Goal: Task Accomplishment & Management: Use online tool/utility

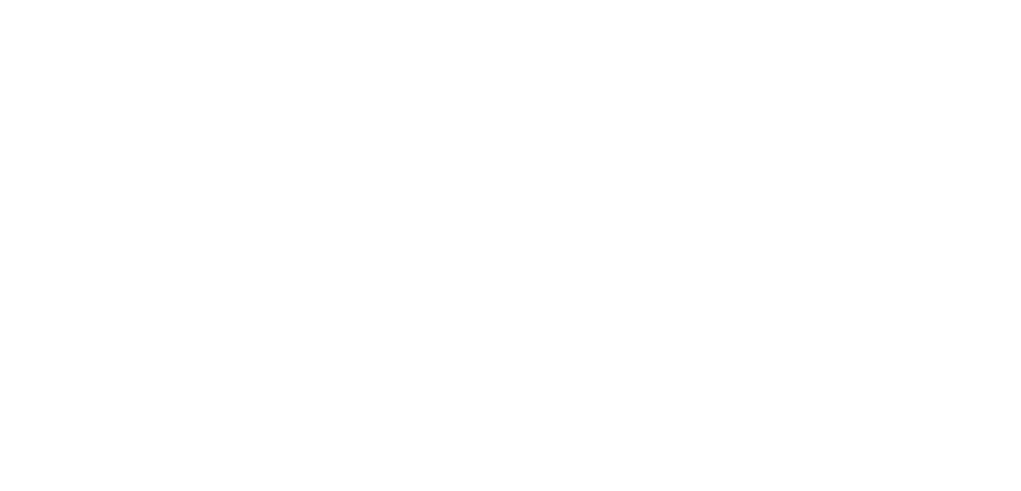
select select "*"
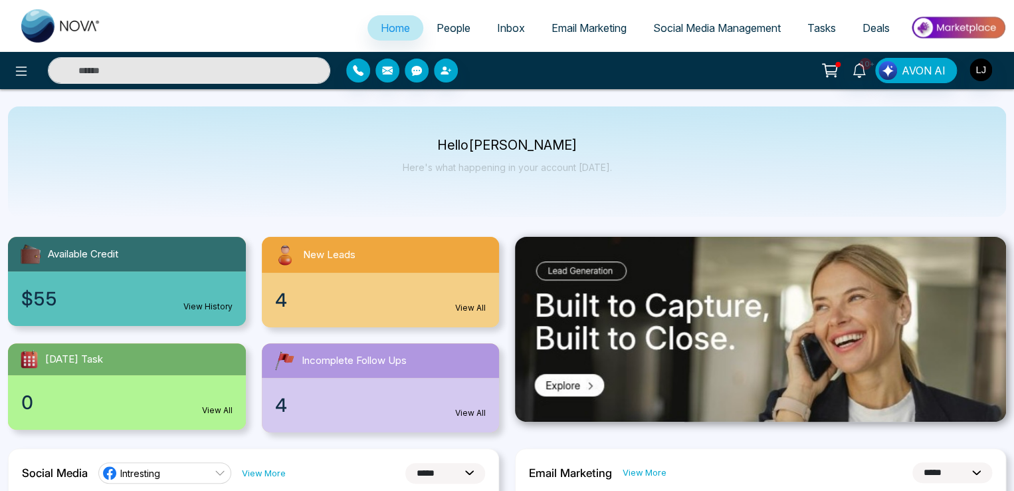
click at [694, 33] on span "Social Media Management" at bounding box center [717, 27] width 128 height 13
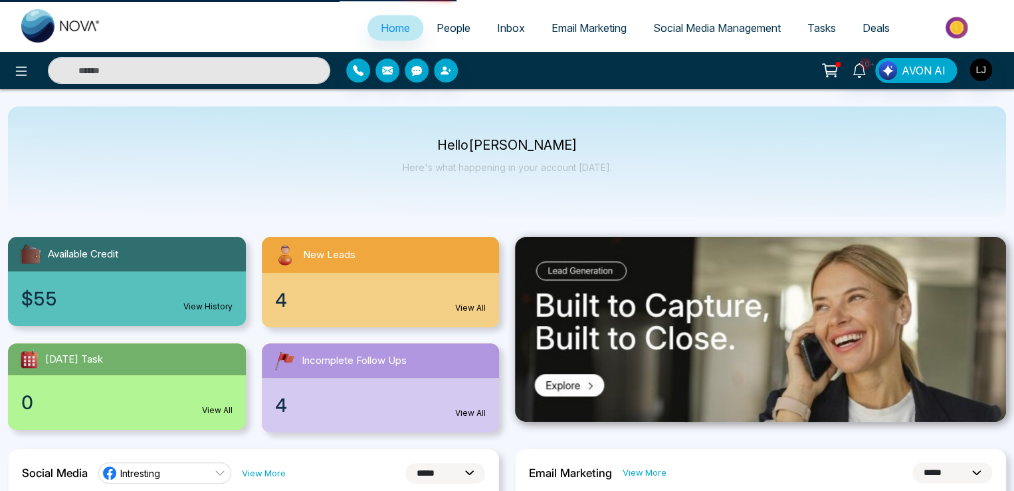
click at [688, 30] on span "Social Media Management" at bounding box center [717, 27] width 128 height 13
click at [661, 28] on span "Social Media Management" at bounding box center [717, 27] width 128 height 13
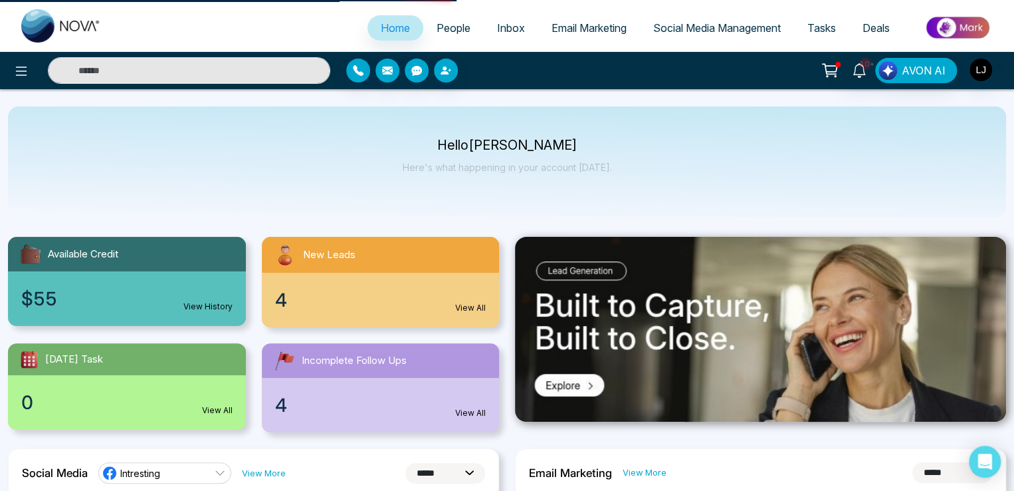
click at [661, 28] on span "Social Media Management" at bounding box center [717, 27] width 128 height 13
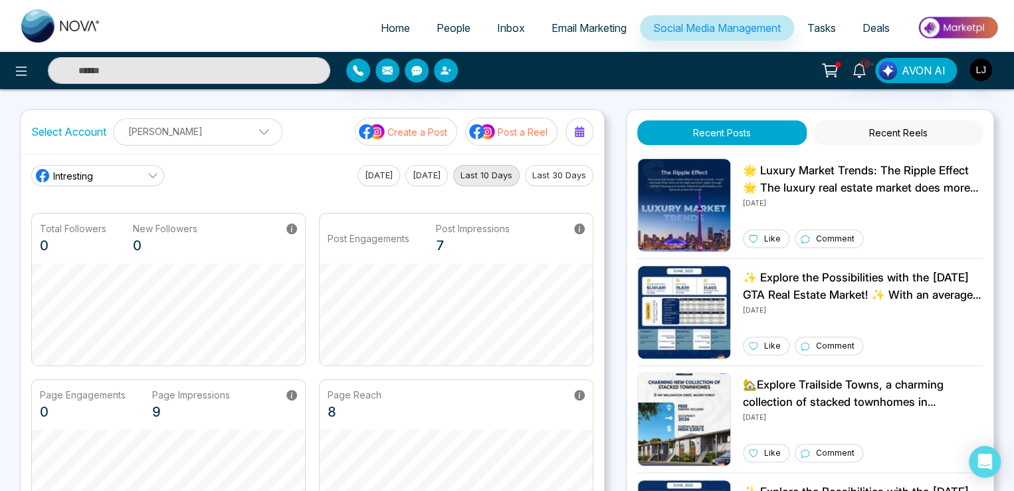
click at [509, 128] on p "Post a Reel" at bounding box center [523, 132] width 50 height 14
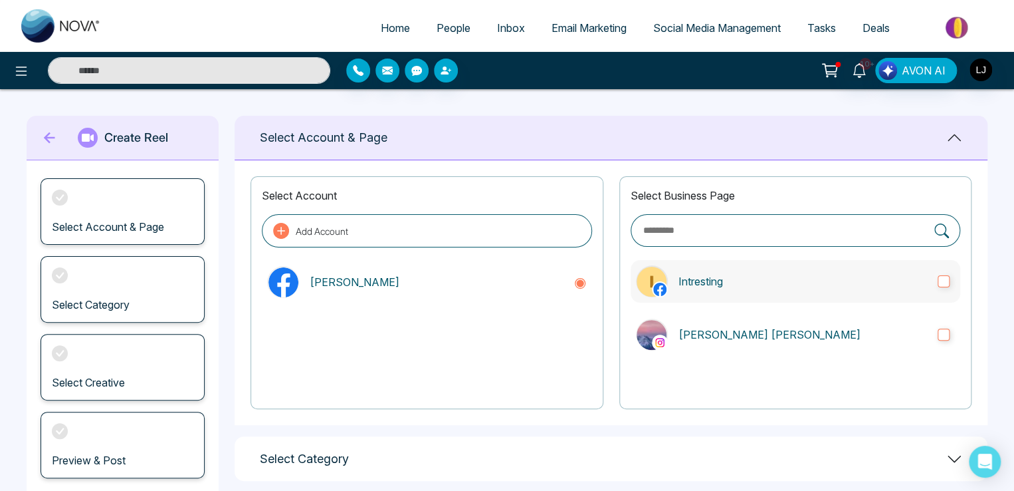
click at [745, 286] on p "Intresting" at bounding box center [803, 281] width 249 height 16
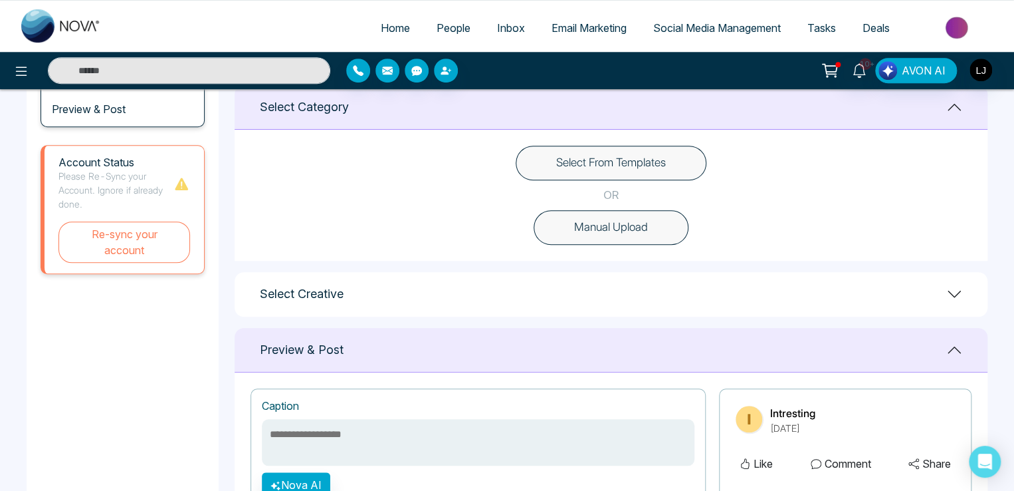
scroll to position [199, 0]
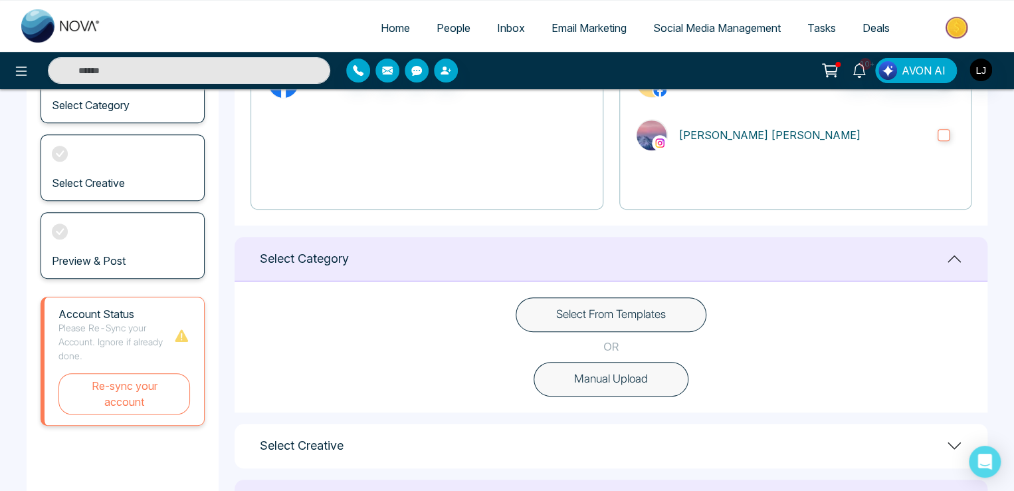
click at [825, 158] on div "Select Business Page Intresting Lokesh Avinash Joshi" at bounding box center [795, 93] width 352 height 233
click at [819, 132] on p "[PERSON_NAME] [PERSON_NAME]" at bounding box center [803, 135] width 249 height 16
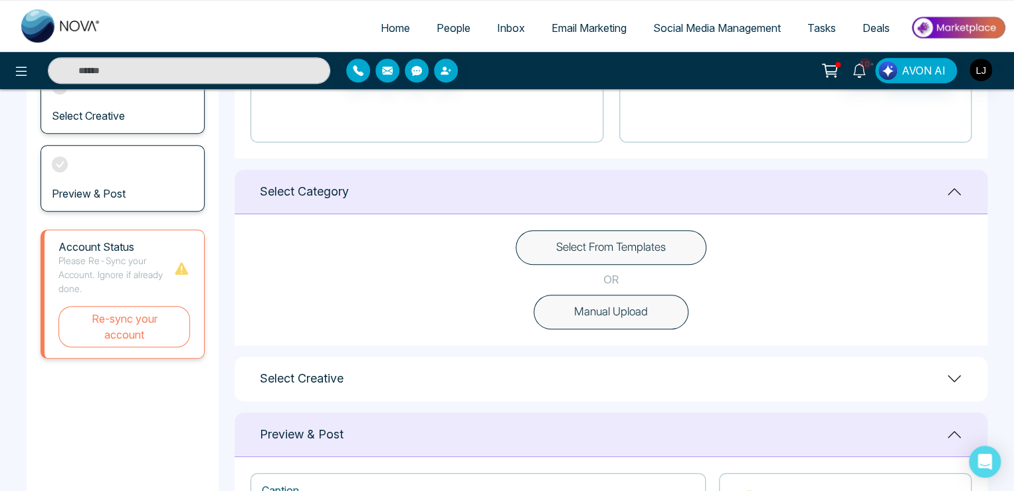
scroll to position [399, 0]
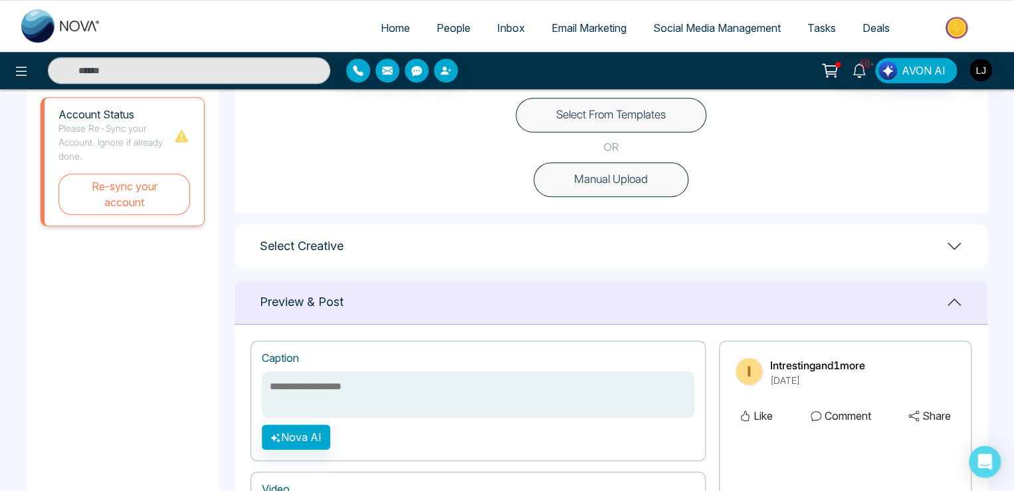
click at [635, 115] on button "Select From Templates" at bounding box center [611, 115] width 191 height 35
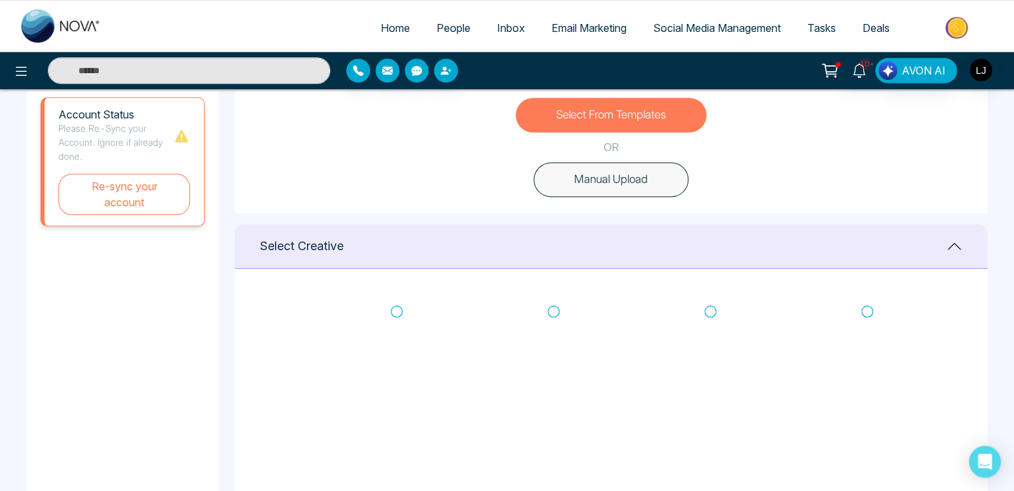
click at [398, 314] on icon at bounding box center [397, 310] width 12 height 13
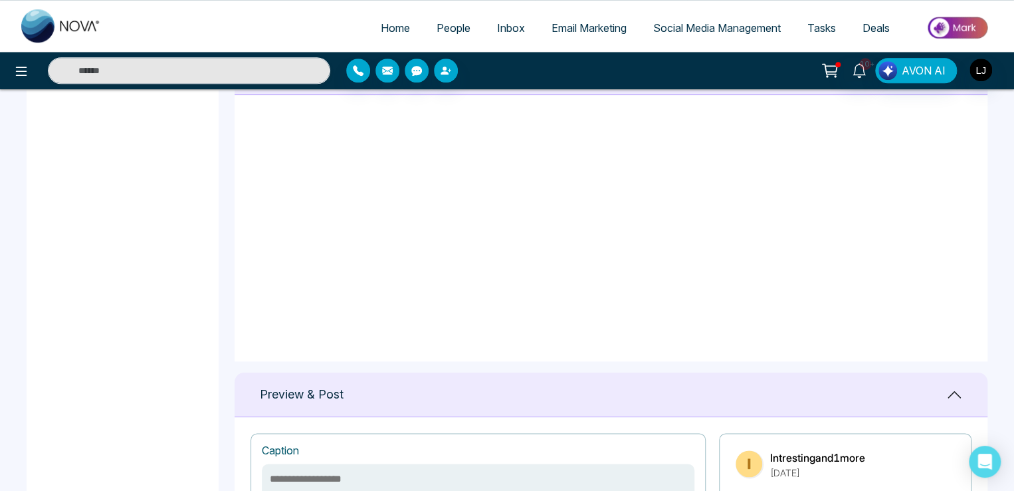
scroll to position [731, 0]
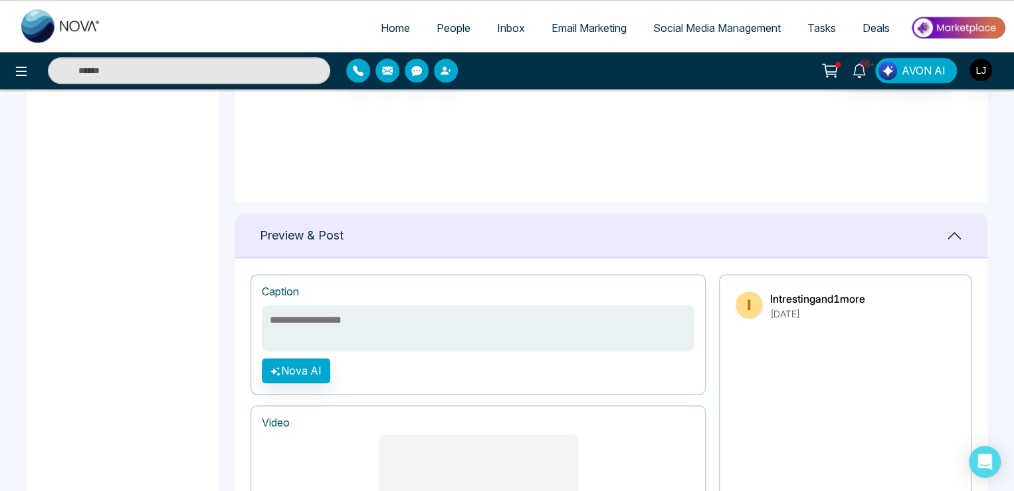
type textarea "**********"
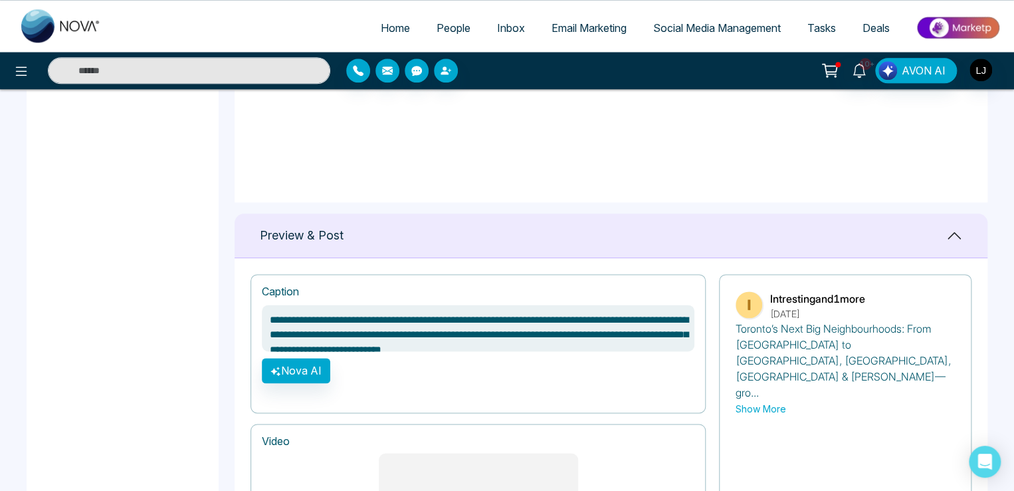
click at [421, 321] on textarea "**********" at bounding box center [478, 327] width 433 height 47
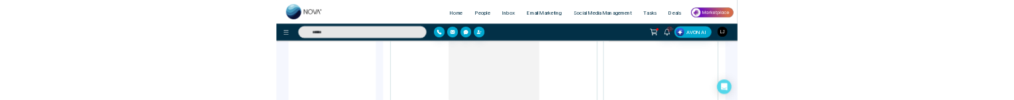
scroll to position [1380, 0]
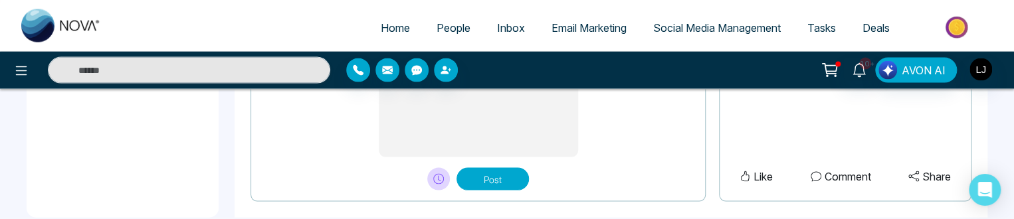
click at [492, 168] on button "Post" at bounding box center [493, 179] width 72 height 23
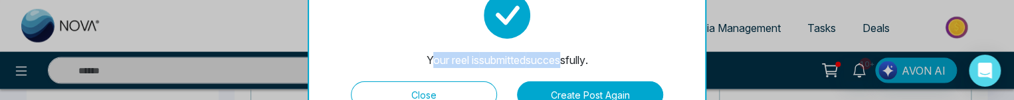
drag, startPoint x: 426, startPoint y: 60, endPoint x: 558, endPoint y: 70, distance: 131.9
click at [558, 70] on div "Your reel is submitted successfully. Close Create Post Again" at bounding box center [507, 50] width 399 height 158
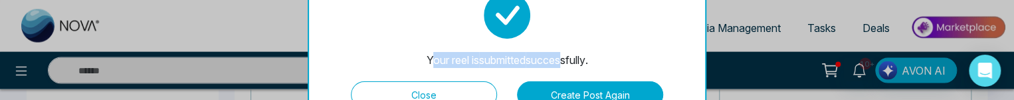
click at [438, 61] on div "Your reel is submitted successfully." at bounding box center [508, 60] width 162 height 16
drag, startPoint x: 429, startPoint y: 58, endPoint x: 561, endPoint y: 64, distance: 131.7
click at [561, 64] on div "Your reel is submitted successfully." at bounding box center [508, 60] width 162 height 16
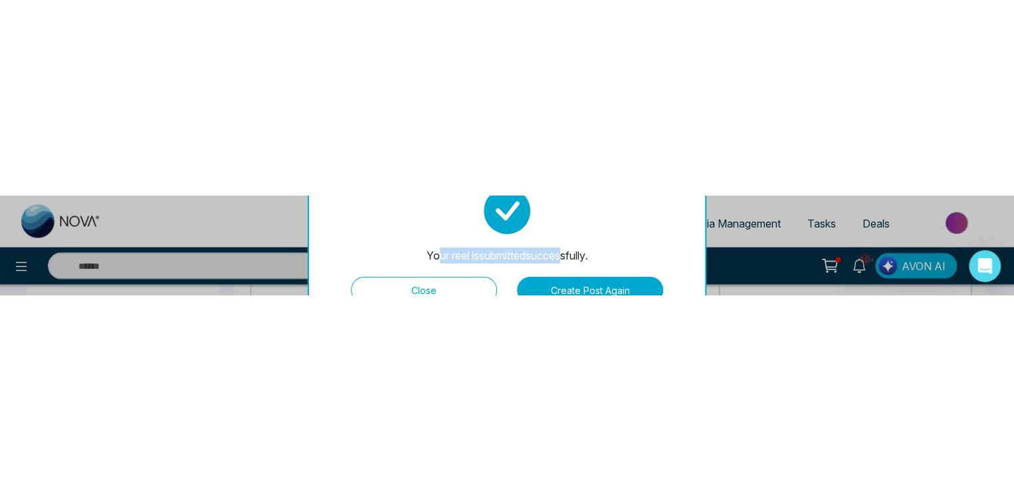
scroll to position [1115, 0]
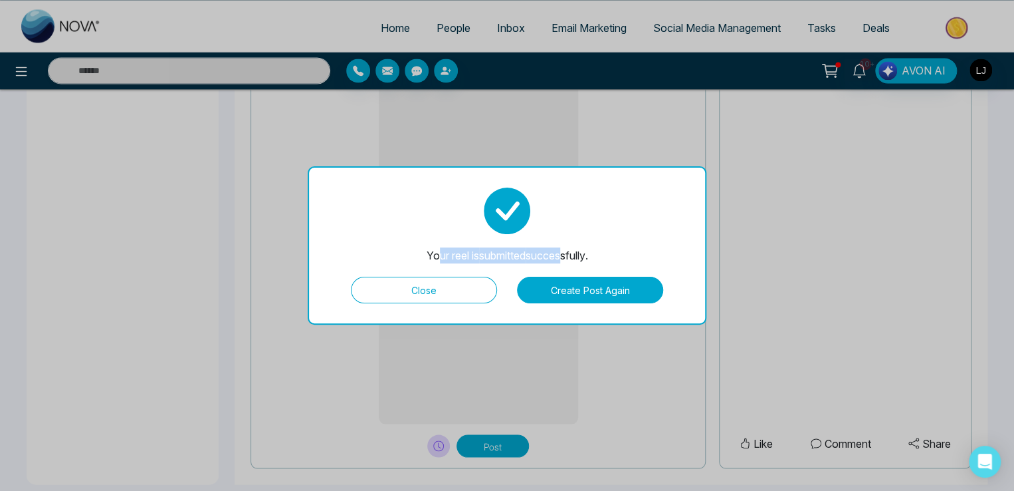
click at [432, 288] on button "Close" at bounding box center [424, 289] width 146 height 27
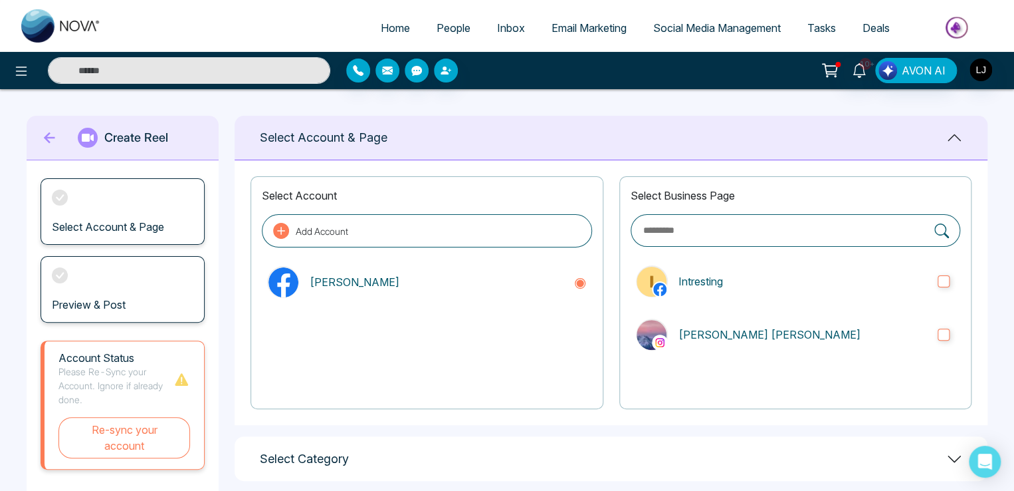
click at [437, 23] on span "People" at bounding box center [454, 27] width 34 height 13
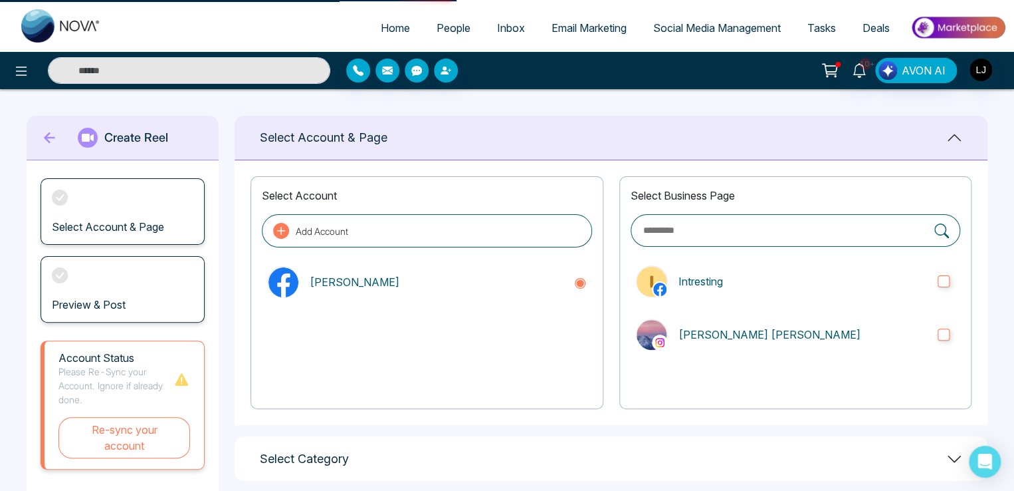
click at [437, 33] on span "People" at bounding box center [454, 27] width 34 height 13
click at [444, 35] on link "People" at bounding box center [453, 27] width 60 height 25
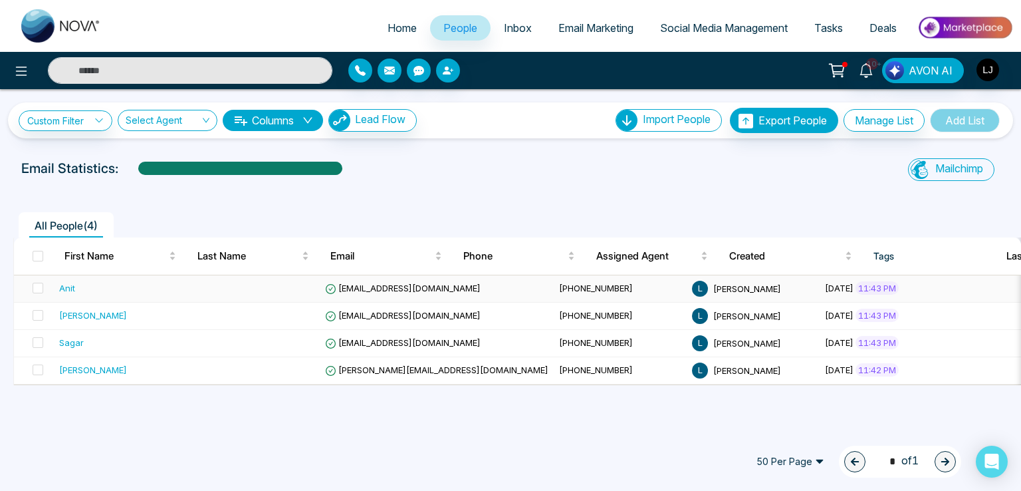
click at [393, 293] on td "Anit@mmnovatech.com" at bounding box center [437, 288] width 234 height 27
click at [393, 319] on span "vijay@mmnovatech.com" at bounding box center [403, 315] width 156 height 11
click at [383, 341] on span "sagar@mmnovatech.com" at bounding box center [403, 342] width 156 height 11
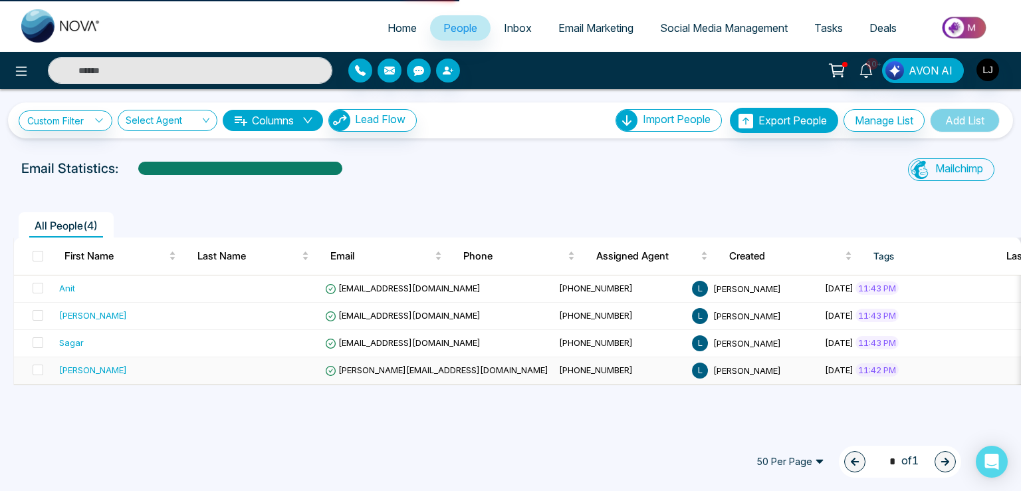
click at [383, 371] on span "lokesh@mmnovatech.com" at bounding box center [436, 369] width 223 height 11
click at [383, 330] on td "sagar@mmnovatech.com" at bounding box center [437, 343] width 234 height 27
click at [384, 285] on span "Anit@mmnovatech.com" at bounding box center [403, 287] width 156 height 11
click at [370, 322] on td "vijay@mmnovatech.com" at bounding box center [437, 315] width 234 height 27
drag, startPoint x: 364, startPoint y: 374, endPoint x: 362, endPoint y: 381, distance: 7.2
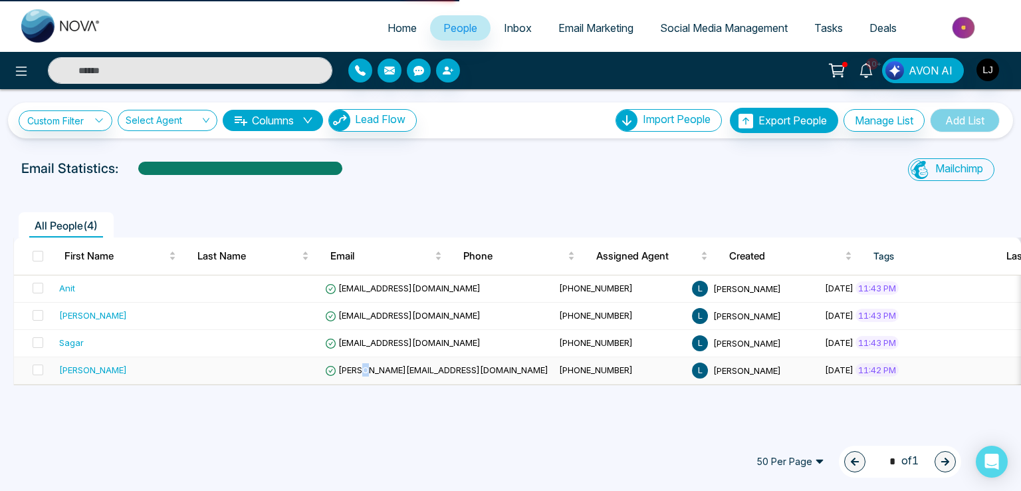
click at [362, 381] on td "lokesh@mmnovatech.com" at bounding box center [437, 370] width 234 height 27
drag, startPoint x: 439, startPoint y: 360, endPoint x: 527, endPoint y: 368, distance: 88.8
click at [493, 372] on tr "Lokesh lokesh@mmnovatech.com +918421020309 L Lokesh Joshi September 08, 2025 11…" at bounding box center [616, 370] width 1204 height 27
drag, startPoint x: 529, startPoint y: 368, endPoint x: 584, endPoint y: 359, distance: 55.9
click at [576, 360] on td "[PHONE_NUMBER]" at bounding box center [620, 370] width 133 height 27
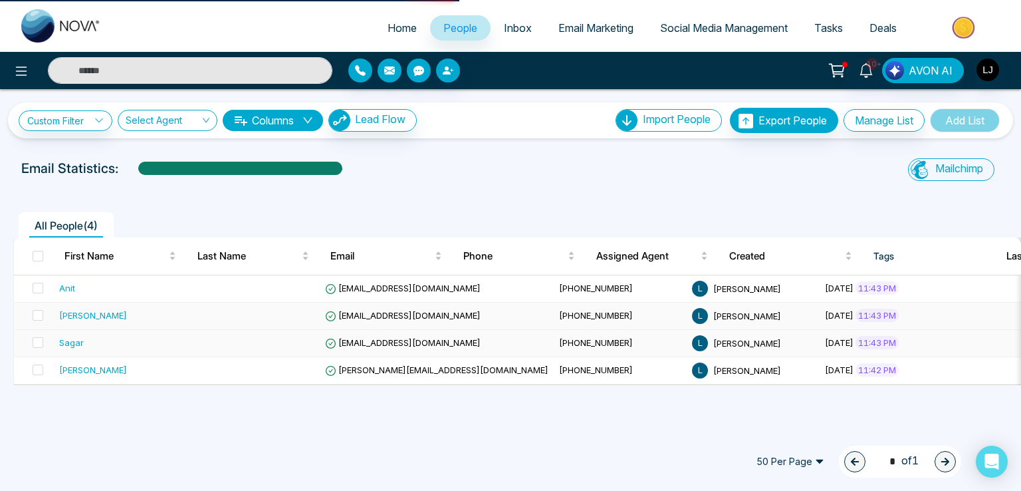
drag, startPoint x: 631, startPoint y: 337, endPoint x: 638, endPoint y: 317, distance: 21.0
click at [687, 332] on td "L Lokesh Joshi" at bounding box center [753, 343] width 133 height 27
drag, startPoint x: 638, startPoint y: 317, endPoint x: 585, endPoint y: 298, distance: 56.3
click at [713, 310] on span "[PERSON_NAME]" at bounding box center [747, 315] width 68 height 11
click at [584, 298] on td "+919511894761" at bounding box center [620, 288] width 133 height 27
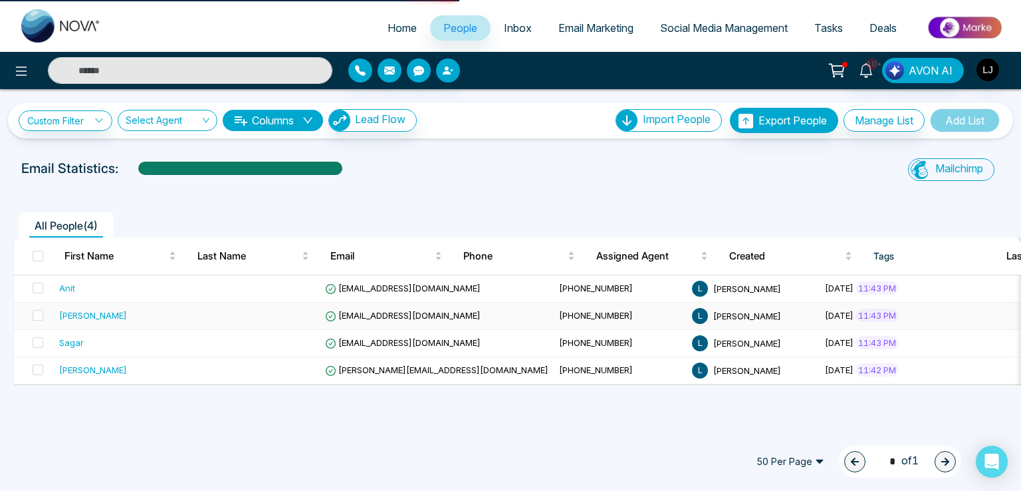
drag, startPoint x: 461, startPoint y: 312, endPoint x: 362, endPoint y: 315, distance: 99.7
click at [559, 312] on span "+918975542824" at bounding box center [596, 315] width 74 height 11
drag, startPoint x: 326, startPoint y: 320, endPoint x: 301, endPoint y: 312, distance: 25.7
click at [301, 312] on tr "Vijay vijay@mmnovatech.com +918975542824 L Lokesh Joshi September 08, 2025 11:4…" at bounding box center [616, 315] width 1204 height 27
click at [87, 105] on div "Custom Filter Choose a filter Cancel Apply Select Agent Columns Lead Flow Impor…" at bounding box center [510, 120] width 1005 height 36
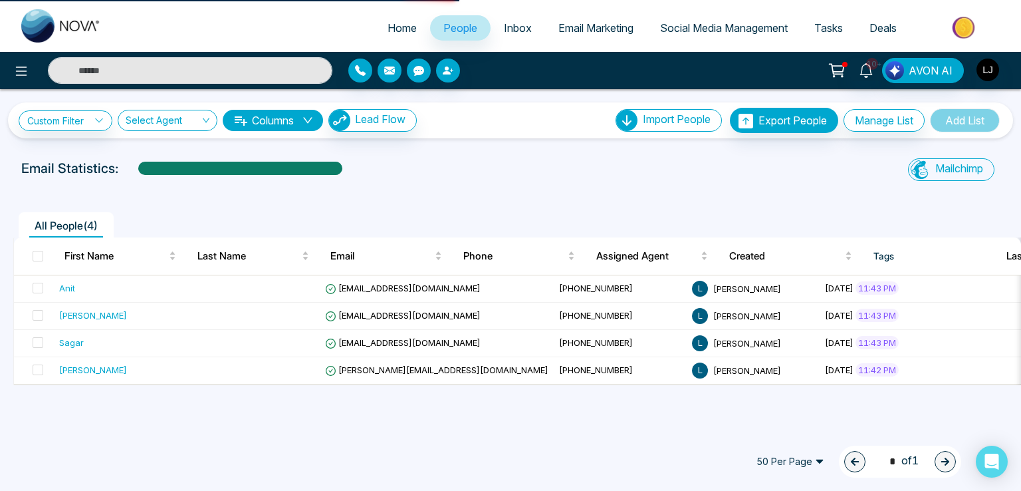
click at [82, 144] on div "Custom Filter Choose a filter Cancel Apply Select Agent Columns Lead Flow Impor…" at bounding box center [510, 258] width 1021 height 338
drag, startPoint x: 82, startPoint y: 124, endPoint x: 150, endPoint y: 122, distance: 67.8
click at [84, 124] on link "Custom Filter" at bounding box center [66, 120] width 94 height 21
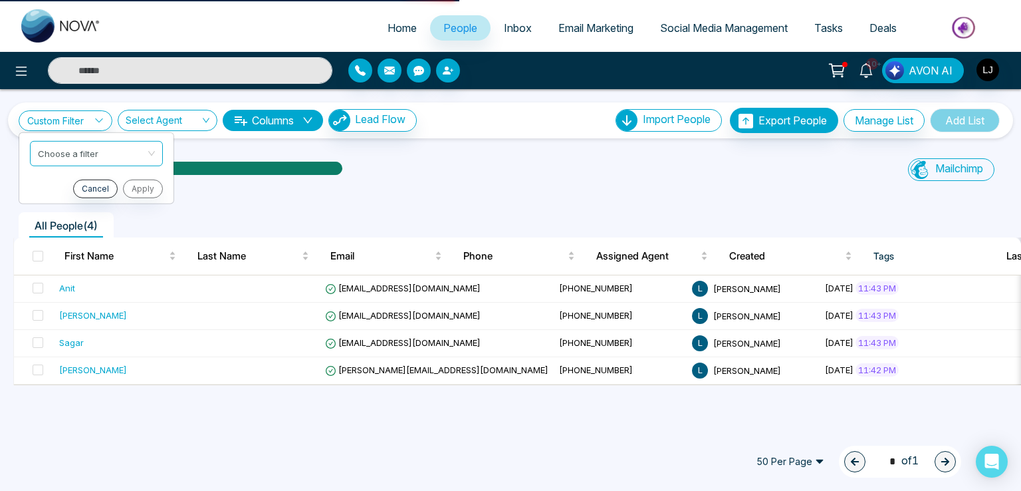
drag, startPoint x: 160, startPoint y: 119, endPoint x: 210, endPoint y: 126, distance: 50.9
click at [162, 119] on input "search" at bounding box center [163, 122] width 74 height 25
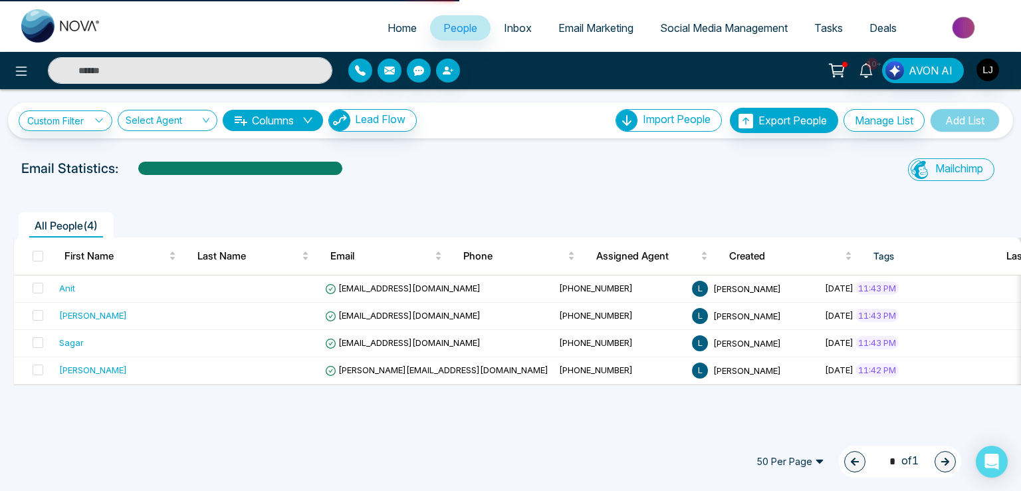
drag, startPoint x: 241, startPoint y: 123, endPoint x: 330, endPoint y: 118, distance: 88.6
click at [253, 123] on button "Columns" at bounding box center [273, 120] width 100 height 21
click at [335, 118] on img "button" at bounding box center [339, 120] width 21 height 21
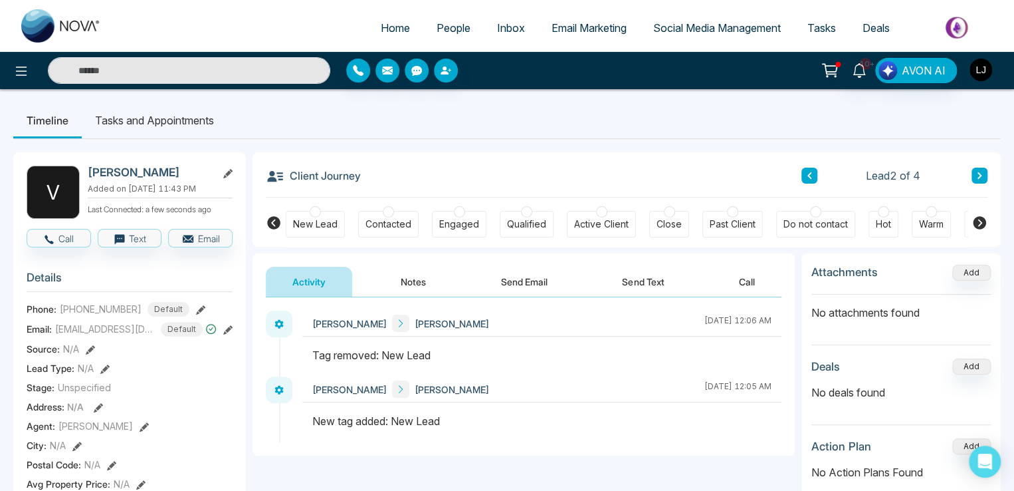
click at [970, 64] on img "button" at bounding box center [981, 69] width 23 height 23
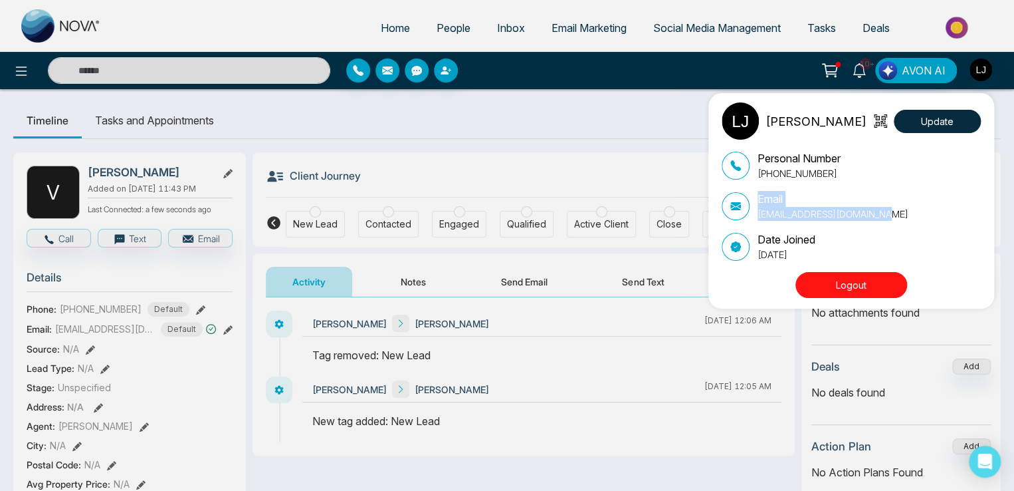
drag, startPoint x: 885, startPoint y: 215, endPoint x: 729, endPoint y: 219, distance: 156.2
click at [729, 219] on div "Email lokeshjoshi6454@gmail.com" at bounding box center [851, 206] width 259 height 30
copy div "Email lokeshjoshi6454@gmail.com"
click at [686, 24] on div "Lokesh Joshi Update Personal Number +918421020309 Email lokeshjoshi6454@gmail.c…" at bounding box center [507, 245] width 1014 height 491
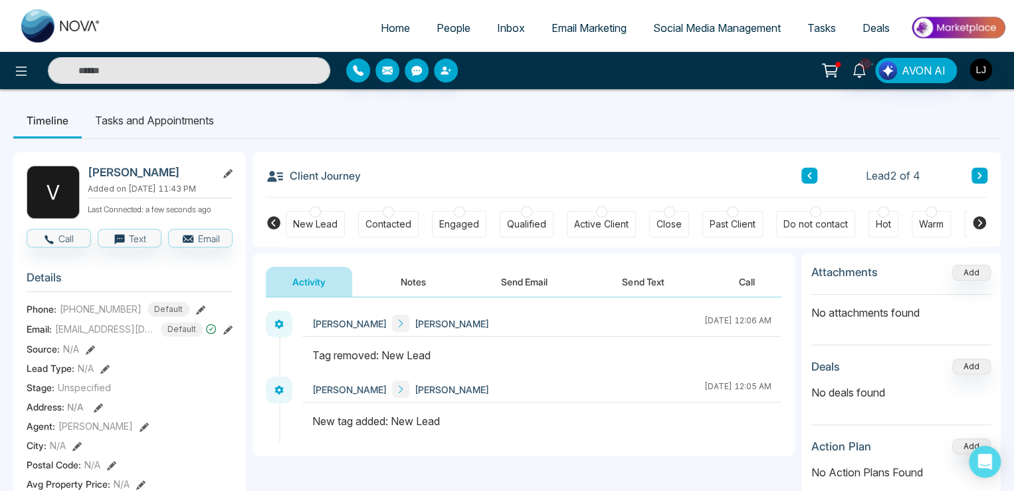
click at [686, 24] on span "Social Media Management" at bounding box center [717, 27] width 128 height 13
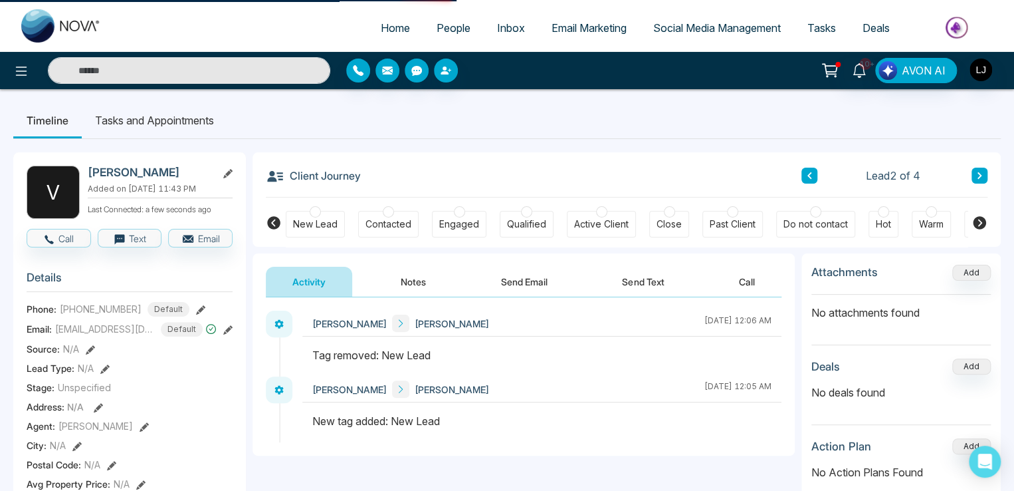
click at [683, 23] on span "Social Media Management" at bounding box center [717, 27] width 128 height 13
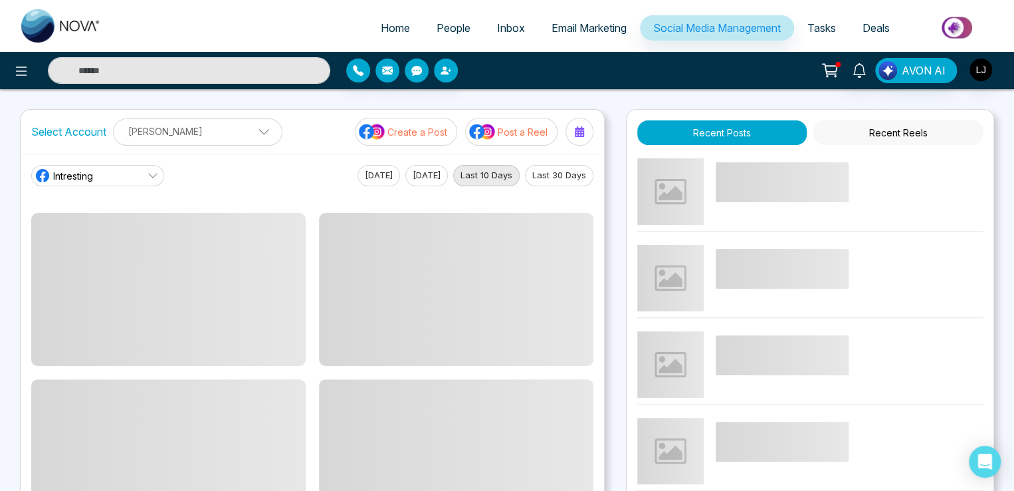
click at [506, 132] on p "Post a Reel" at bounding box center [523, 132] width 50 height 14
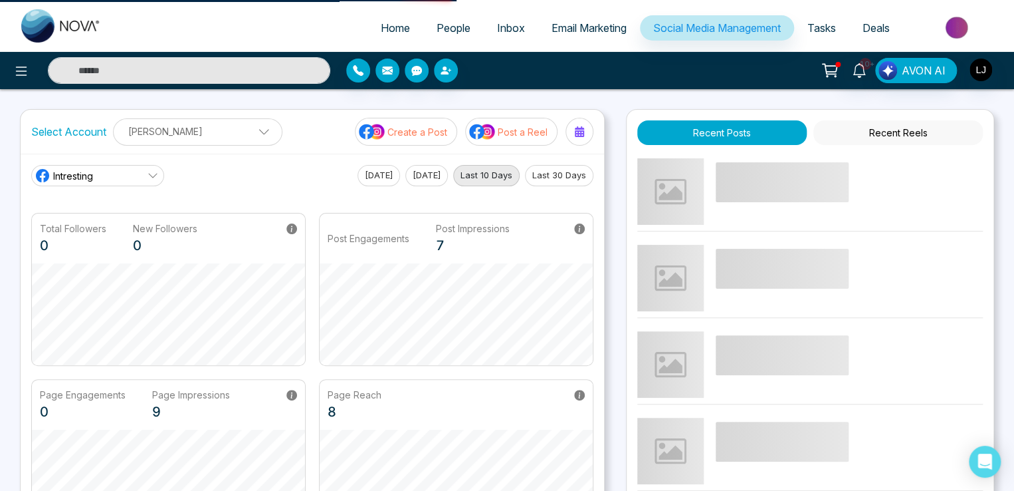
click at [506, 132] on p "Post a Reel" at bounding box center [523, 132] width 50 height 14
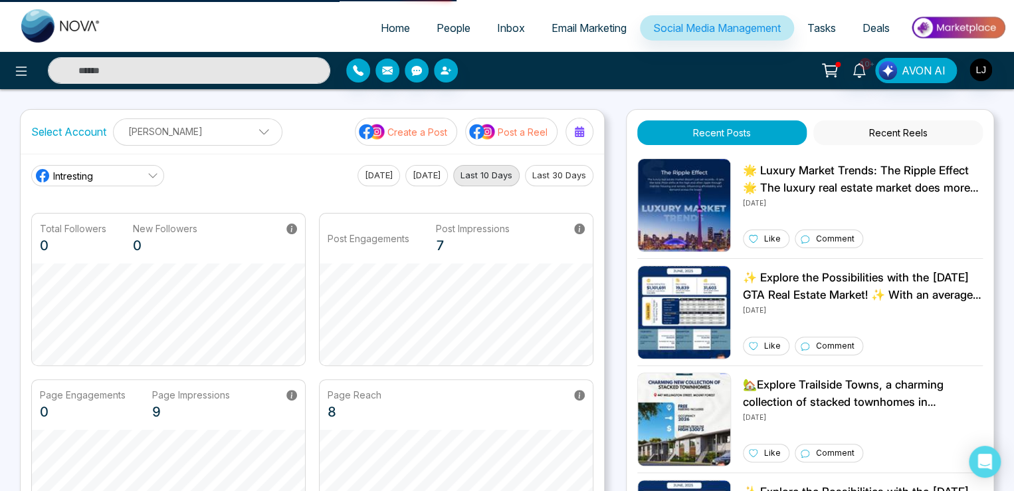
click at [525, 130] on p "Post a Reel" at bounding box center [523, 132] width 50 height 14
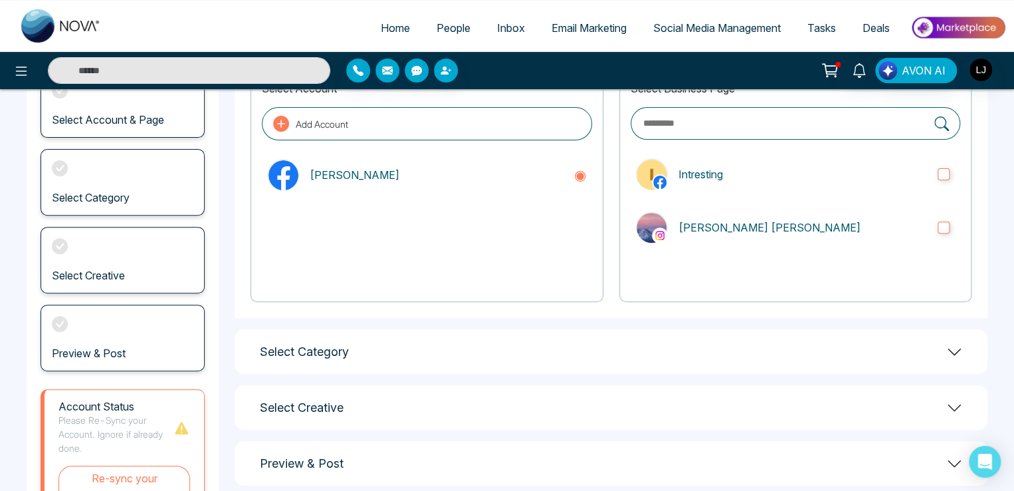
scroll to position [181, 0]
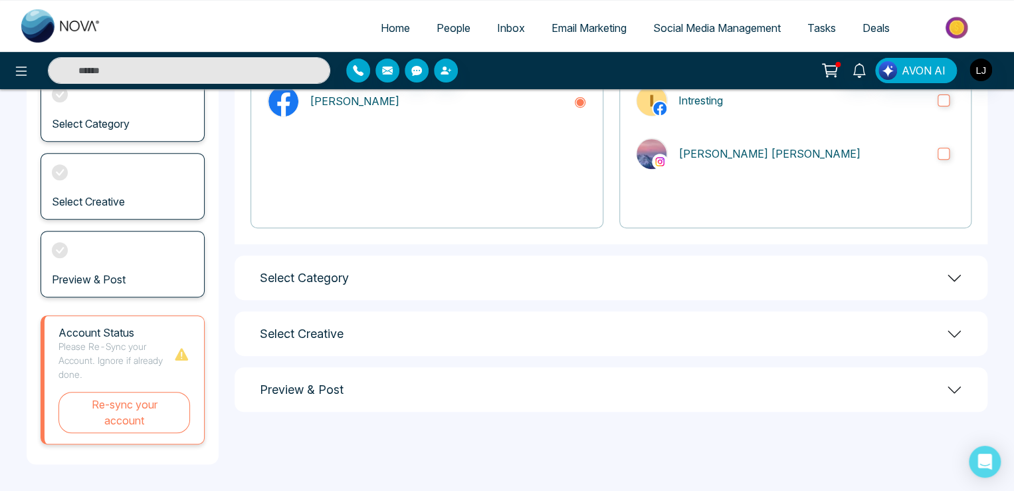
click at [888, 262] on div "Select Category" at bounding box center [611, 277] width 753 height 45
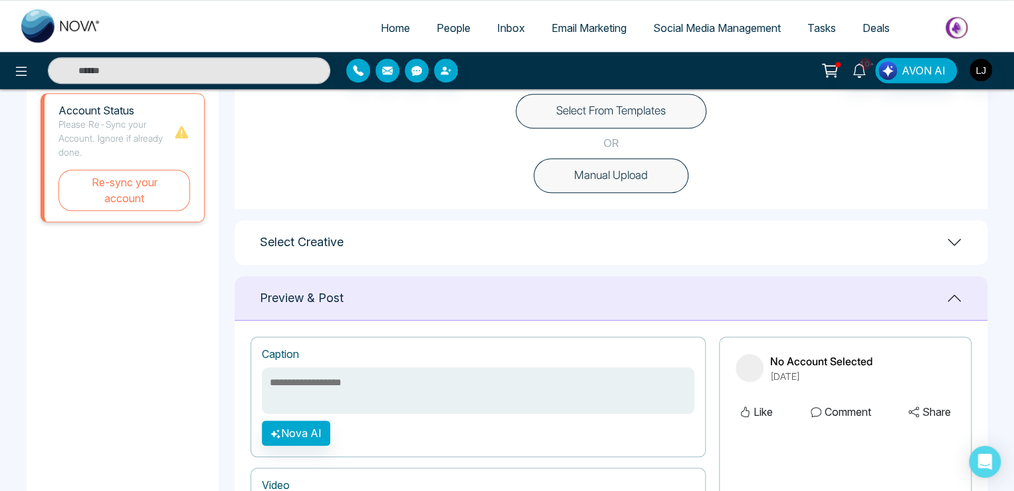
scroll to position [380, 0]
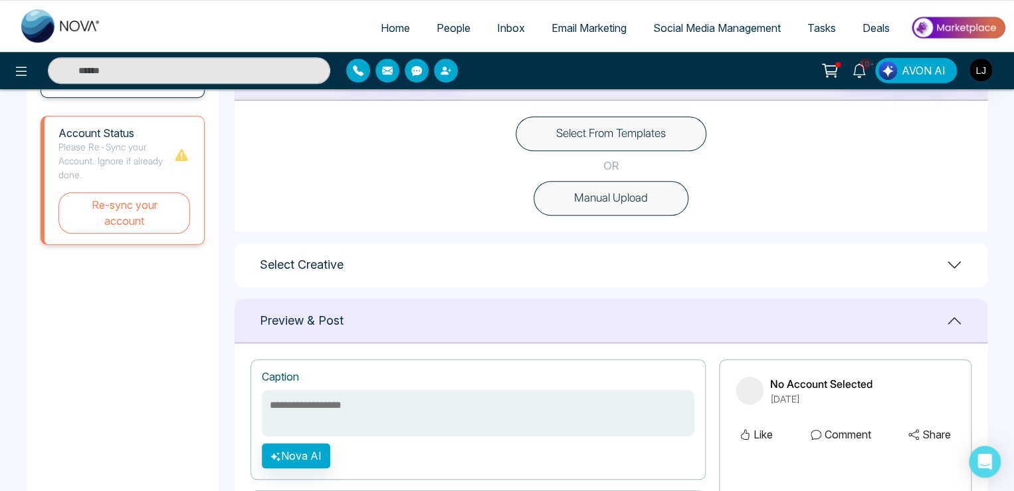
click at [609, 112] on div "Select From Templates OR Manual Upload" at bounding box center [611, 165] width 753 height 131
click at [607, 123] on button "Select From Templates" at bounding box center [611, 133] width 191 height 35
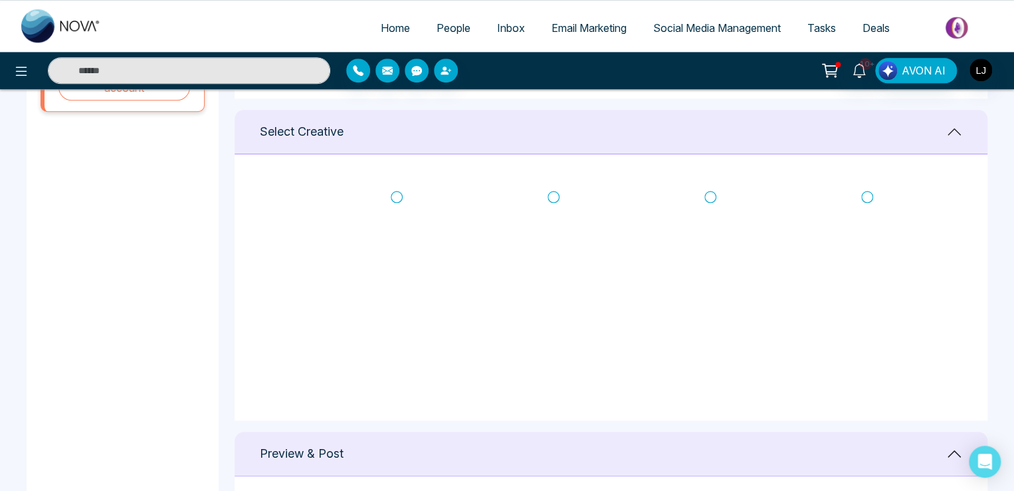
scroll to position [53, 0]
click at [984, 66] on img "button" at bounding box center [981, 69] width 23 height 23
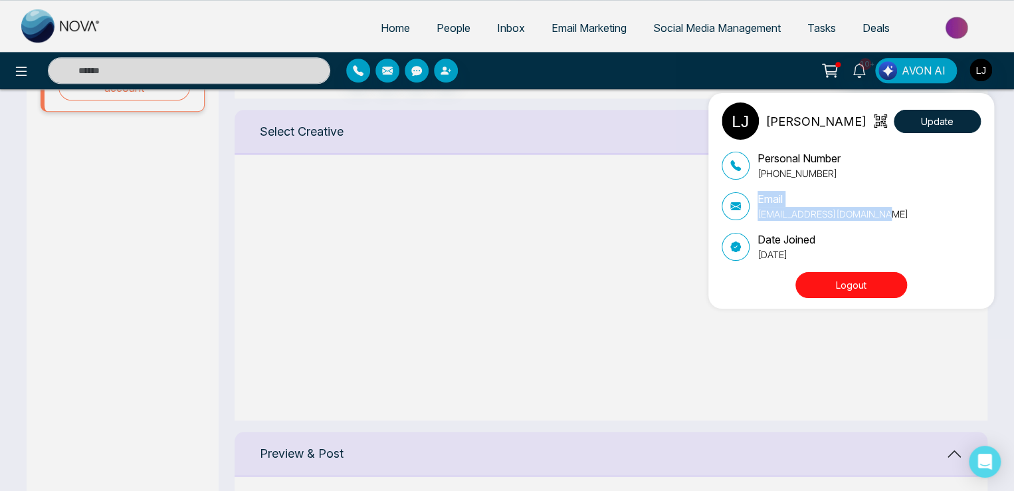
drag, startPoint x: 881, startPoint y: 217, endPoint x: 750, endPoint y: 215, distance: 131.0
click at [750, 215] on div "Email lokeshjoshi6454@gmail.com" at bounding box center [851, 206] width 259 height 30
click at [792, 230] on div "Personal Number +918421020309 Email lokeshjoshi6454@gmail.com Date Joined July …" at bounding box center [851, 205] width 259 height 111
drag, startPoint x: 754, startPoint y: 215, endPoint x: 888, endPoint y: 216, distance: 134.3
click at [888, 216] on div "Email lokeshjoshi6454@gmail.com" at bounding box center [851, 206] width 259 height 30
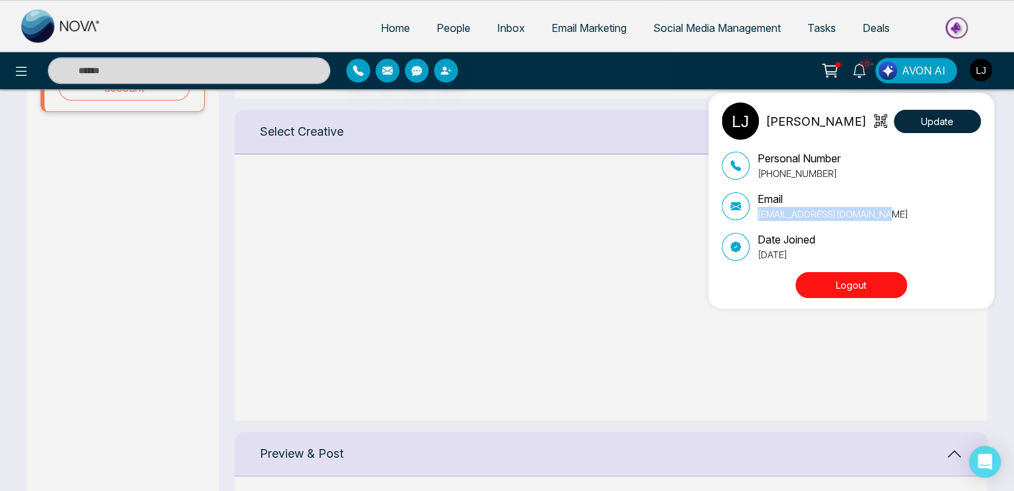
copy p "[EMAIL_ADDRESS][DOMAIN_NAME]"
click at [863, 274] on button "Logout" at bounding box center [852, 285] width 112 height 26
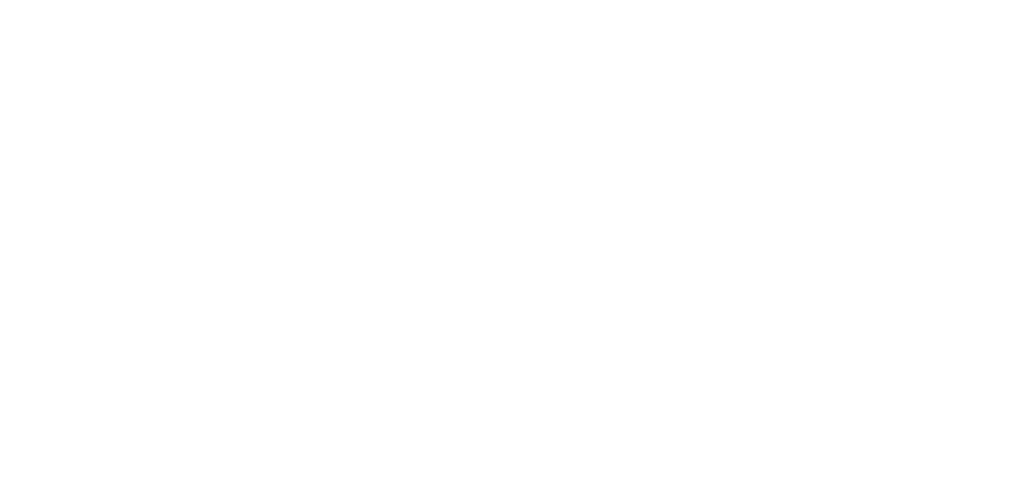
select select "*"
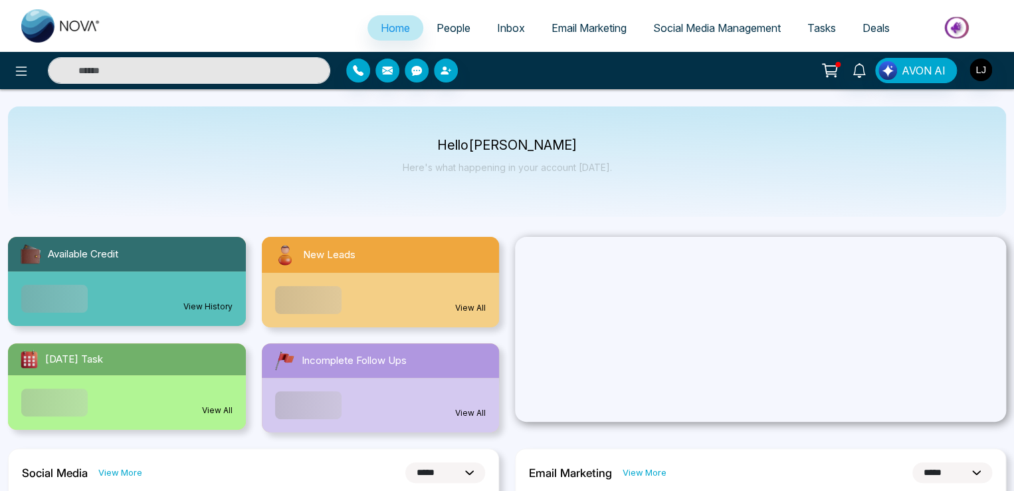
click at [722, 27] on span "Social Media Management" at bounding box center [717, 27] width 128 height 13
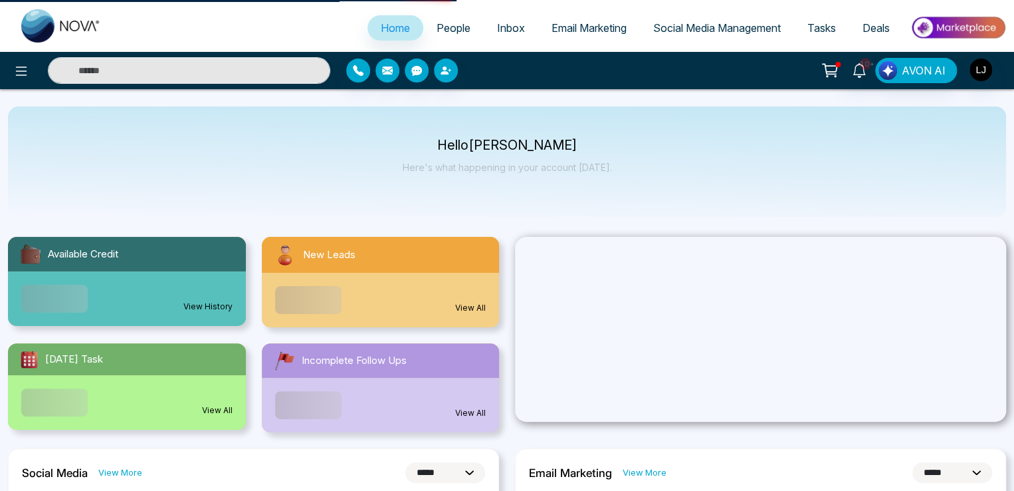
click at [722, 27] on span "Social Media Management" at bounding box center [717, 27] width 128 height 13
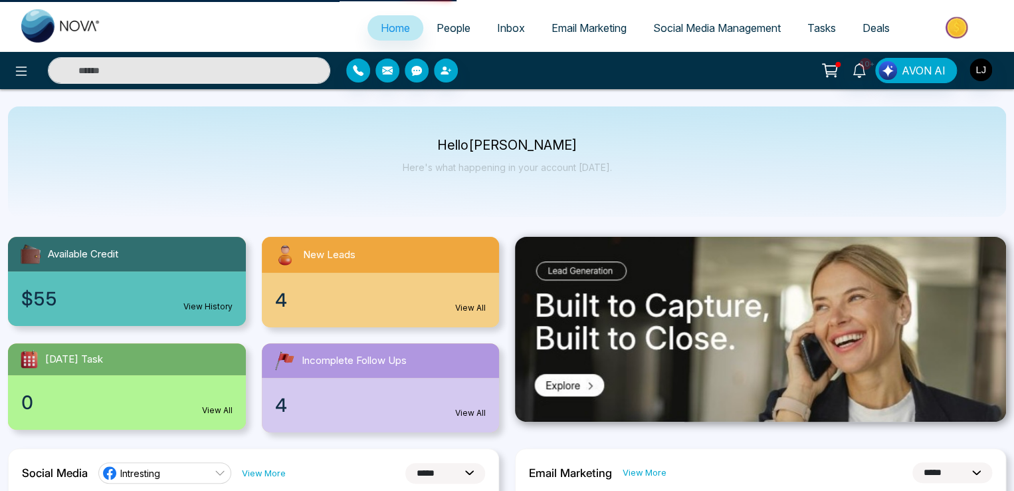
click at [702, 30] on span "Social Media Management" at bounding box center [717, 27] width 128 height 13
click at [699, 30] on span "Social Media Management" at bounding box center [717, 27] width 128 height 13
click at [714, 29] on span "Social Media Management" at bounding box center [717, 27] width 128 height 13
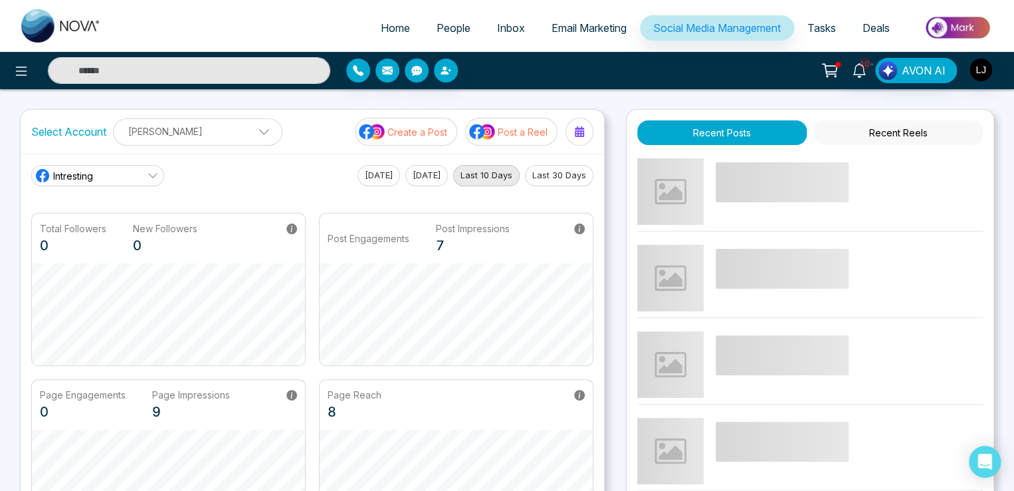
click at [516, 130] on p "Post a Reel" at bounding box center [523, 132] width 50 height 14
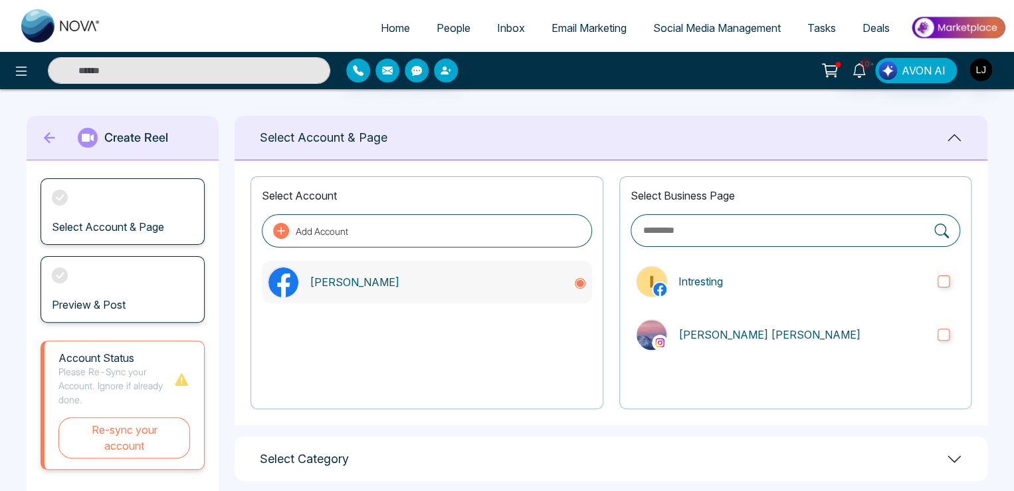
drag, startPoint x: 474, startPoint y: 264, endPoint x: 554, endPoint y: 275, distance: 81.1
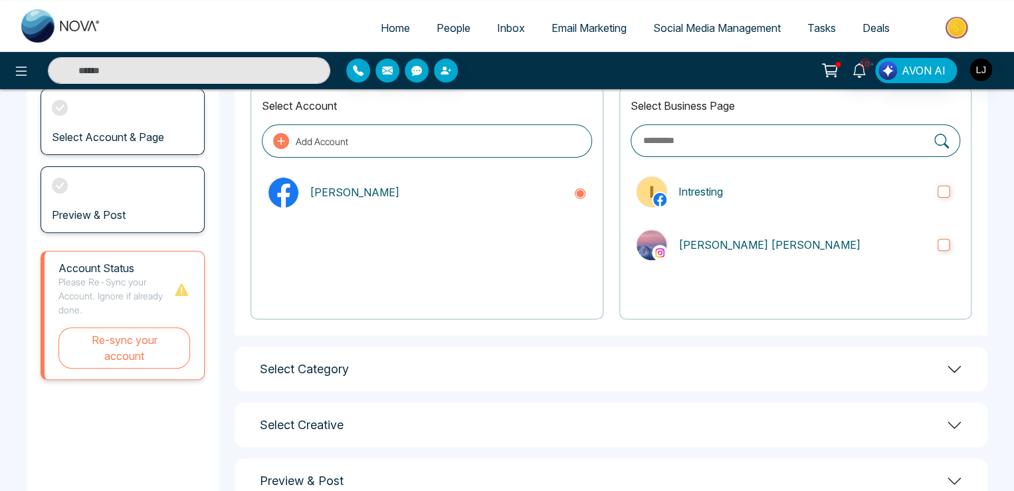
scroll to position [128, 0]
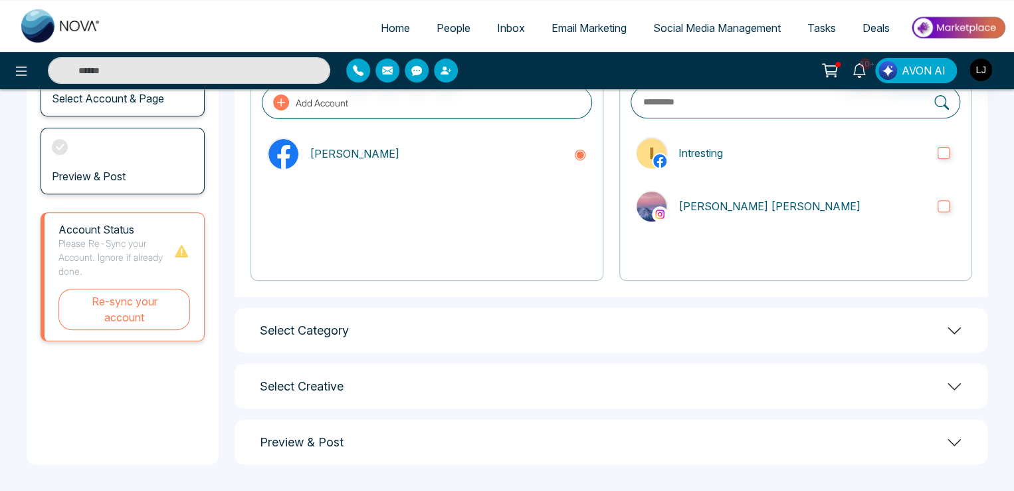
click at [959, 381] on icon at bounding box center [954, 386] width 16 height 16
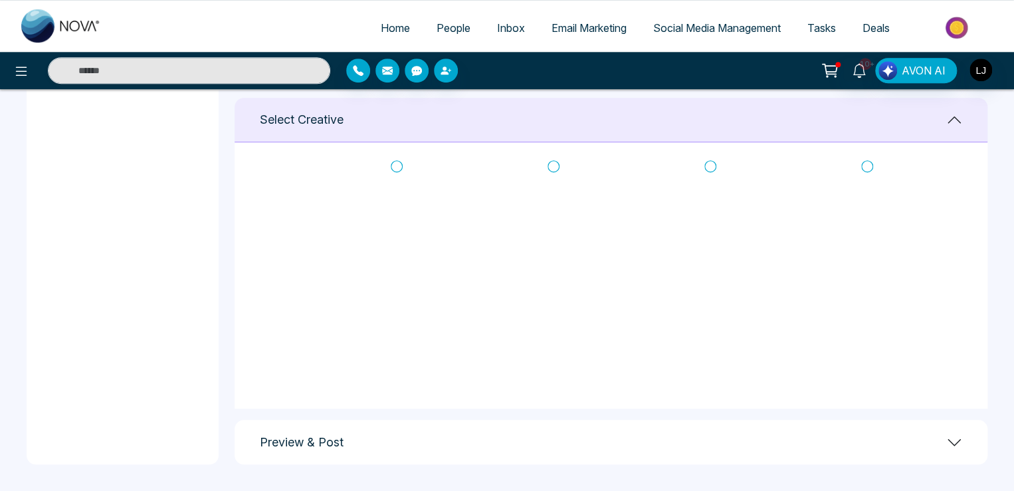
scroll to position [0, 0]
click at [985, 74] on img "button" at bounding box center [981, 69] width 23 height 23
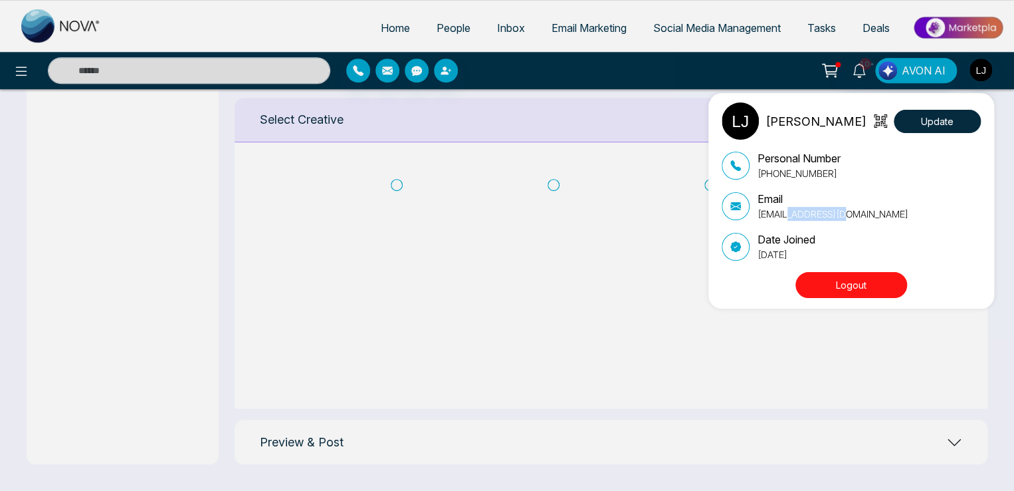
drag, startPoint x: 784, startPoint y: 213, endPoint x: 843, endPoint y: 209, distance: 60.0
click at [843, 209] on p "lokeshjoshi6454@gmail.com" at bounding box center [833, 214] width 151 height 14
click at [179, 232] on div "Lokesh Joshi Update Personal Number +918421020309 Email lokeshjoshi6454@gmail.c…" at bounding box center [507, 245] width 1014 height 491
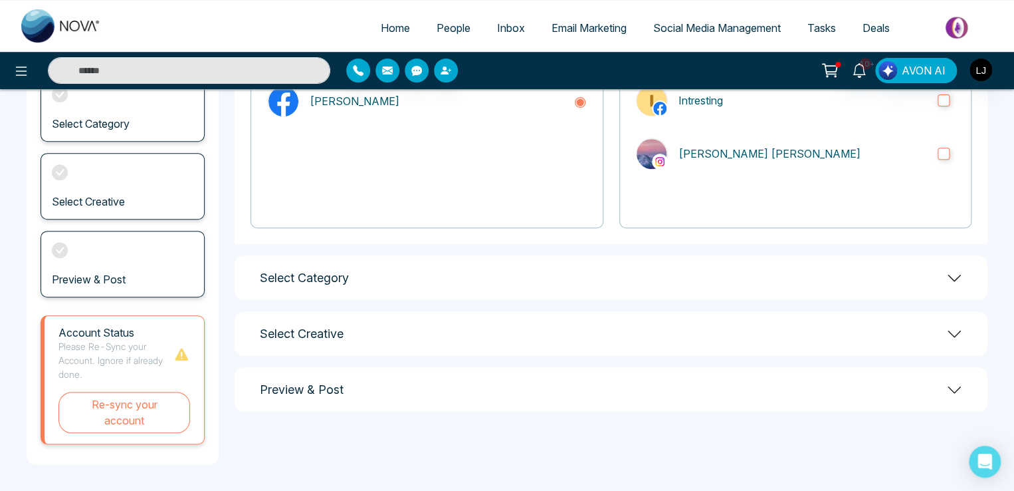
scroll to position [181, 0]
click at [977, 68] on img "button" at bounding box center [981, 69] width 23 height 23
